Goal: Check status

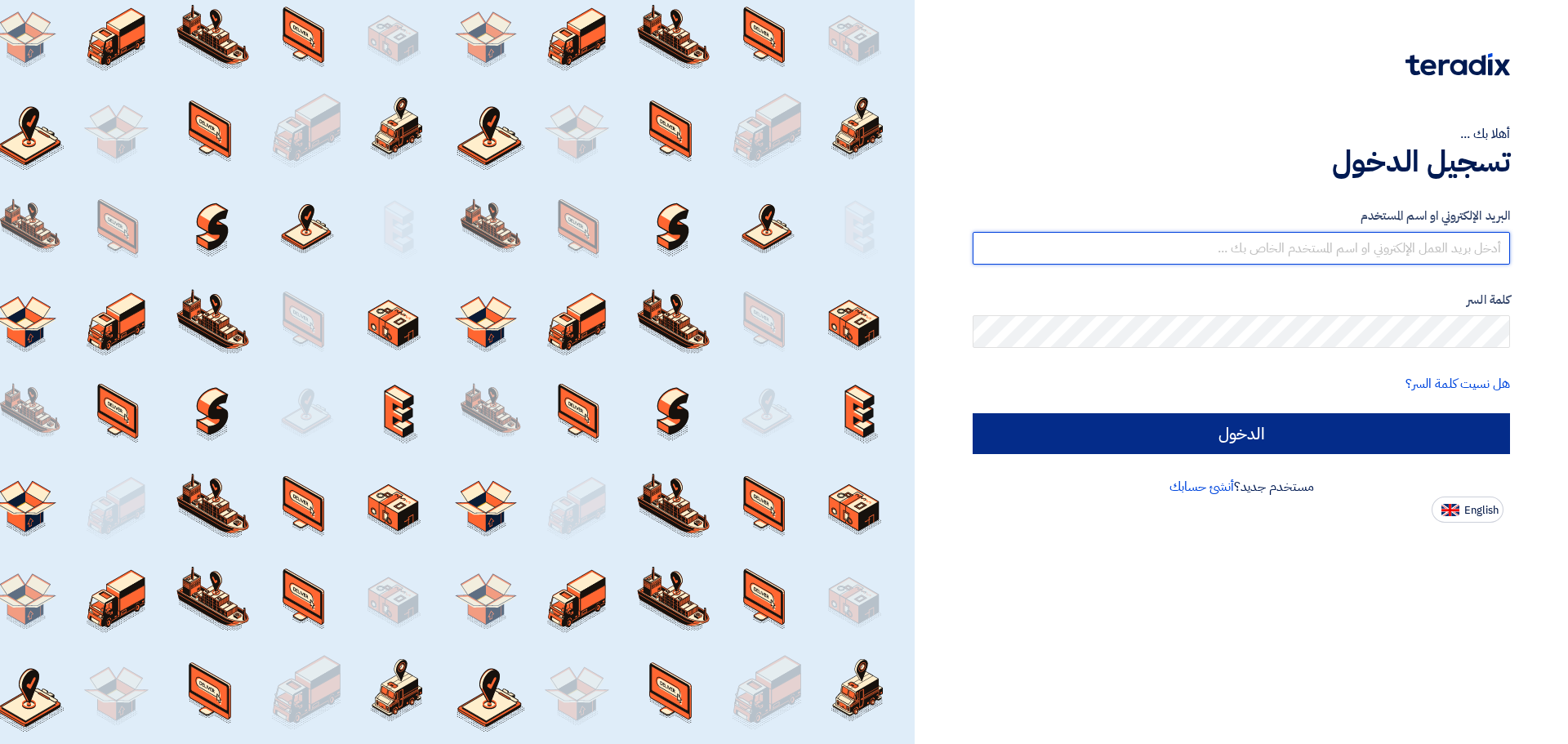
type input "[EMAIL_ADDRESS][DOMAIN_NAME]"
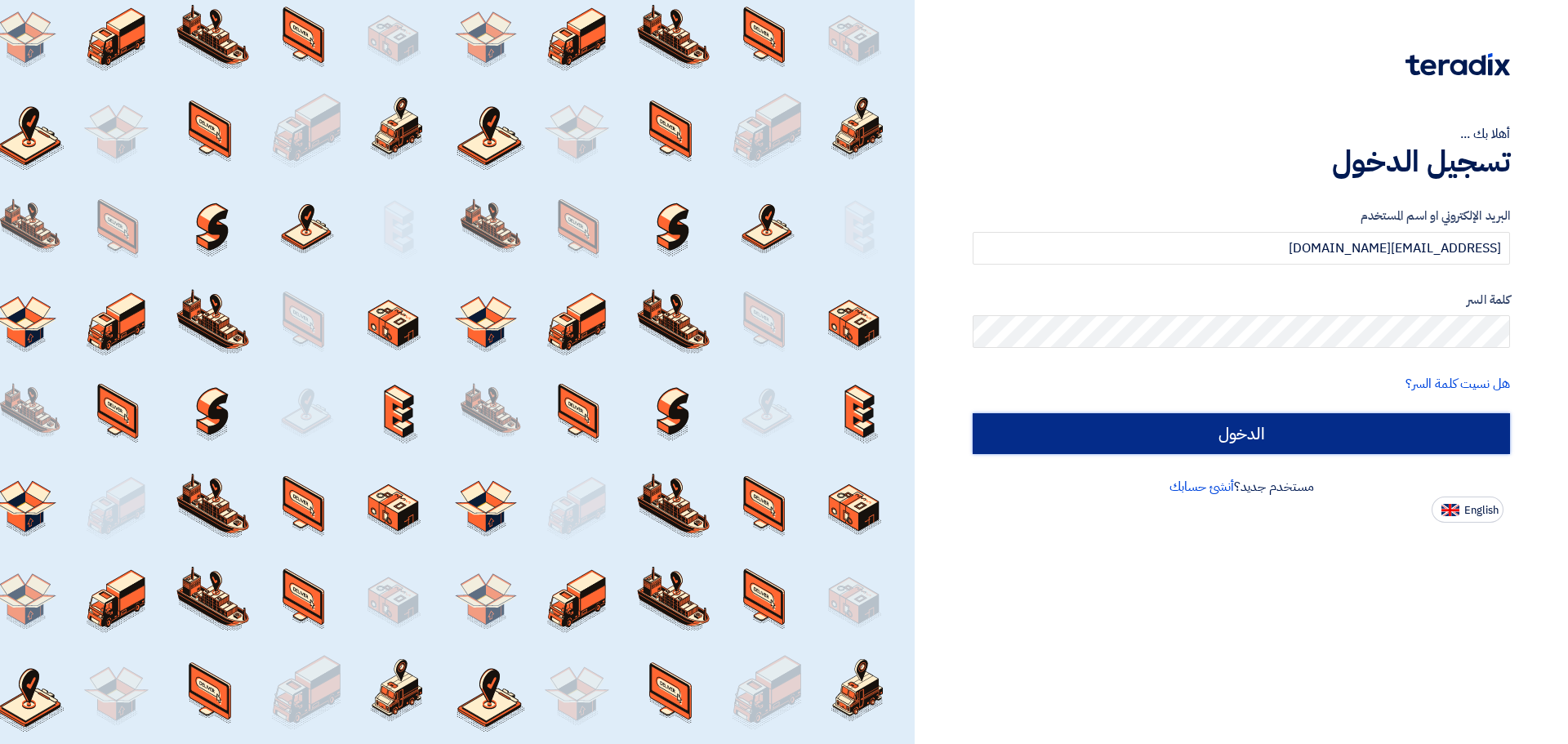
click at [1272, 434] on input "الدخول" at bounding box center [1241, 433] width 537 height 41
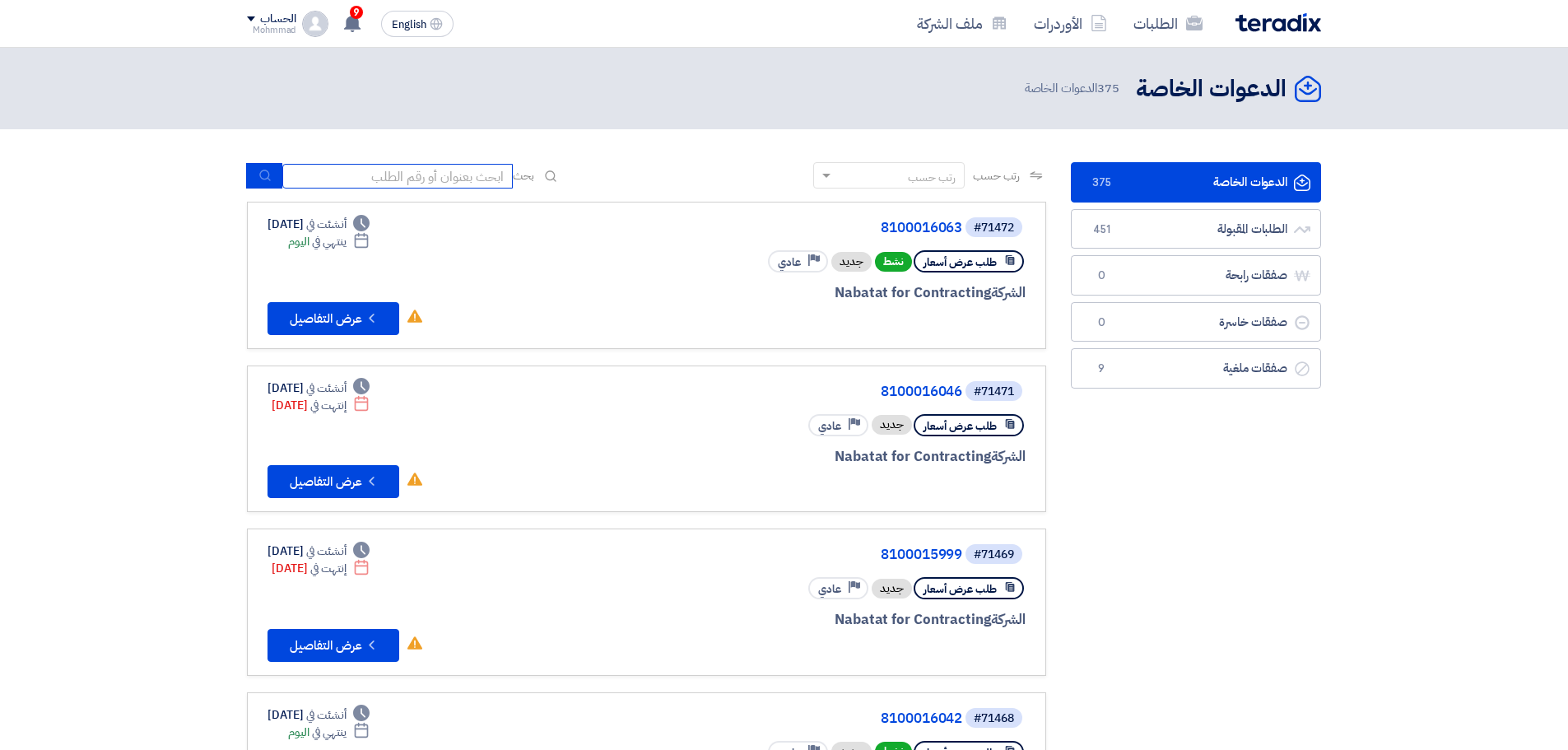
click at [381, 186] on input at bounding box center [397, 177] width 230 height 25
paste input "69425"
type input "69425"
click at [255, 178] on button "submit" at bounding box center [265, 176] width 36 height 26
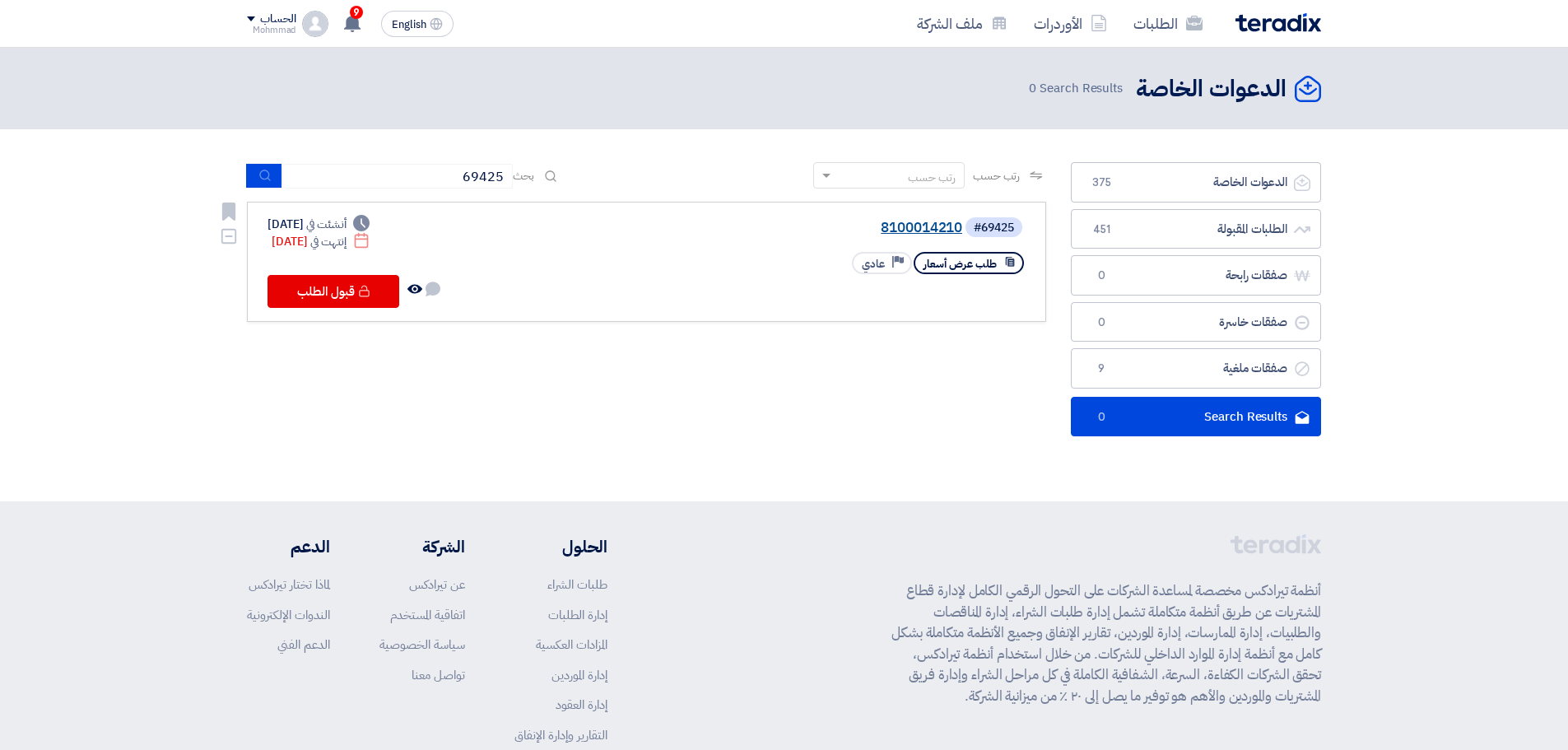
click at [901, 225] on link "8100014210" at bounding box center [797, 228] width 329 height 15
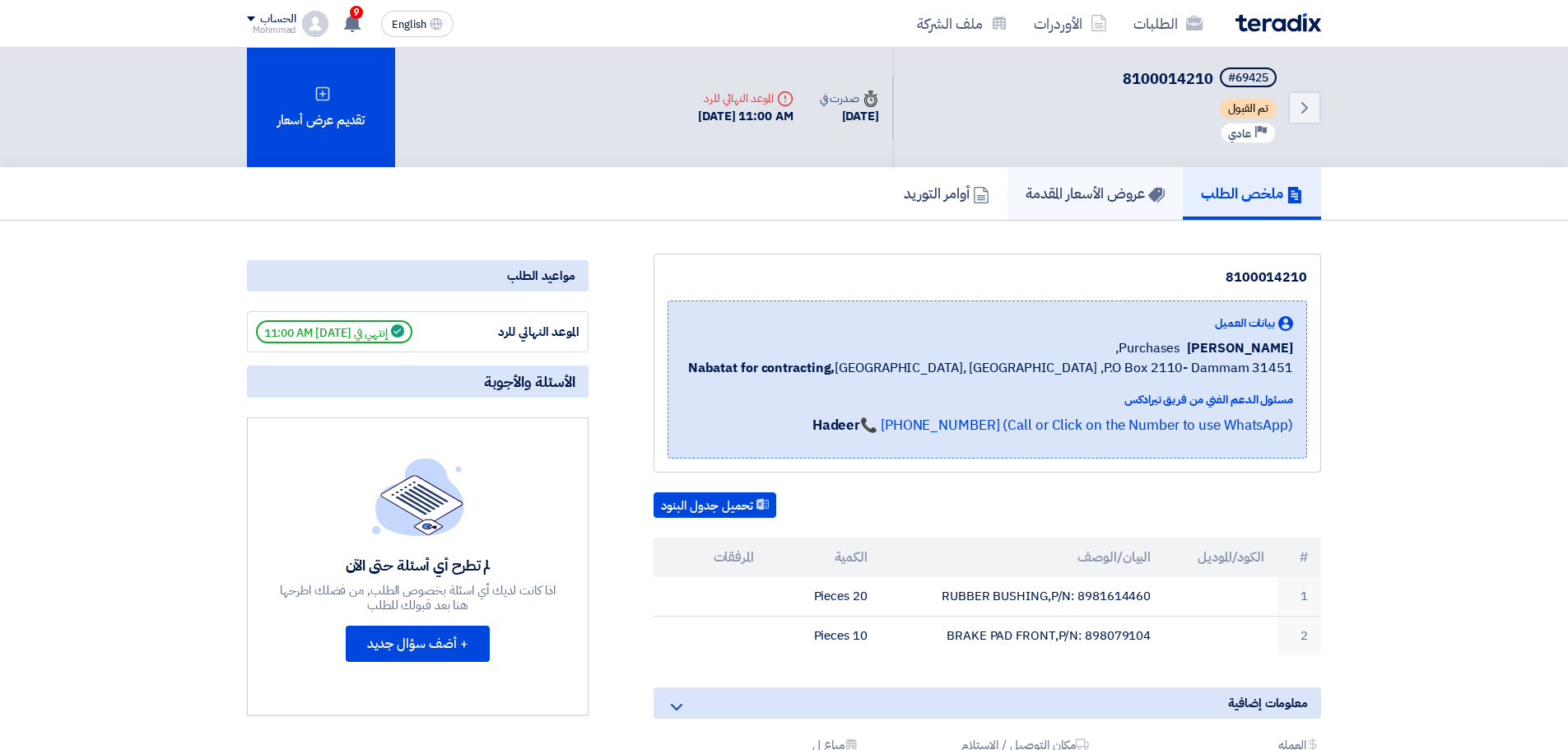
click at [1103, 194] on h5 "عروض الأسعار المقدمة" at bounding box center [1095, 193] width 139 height 19
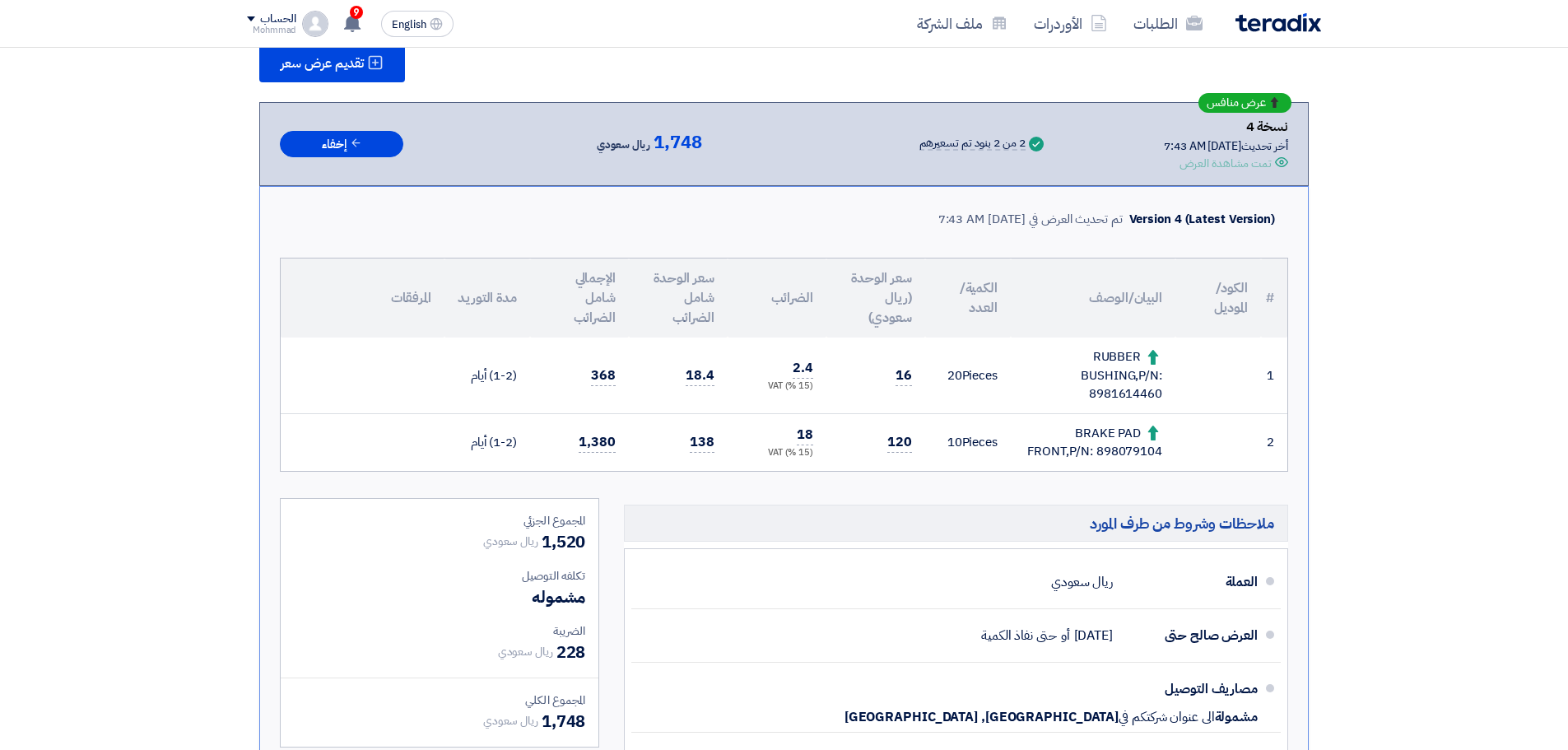
scroll to position [247, 0]
